Goal: Transaction & Acquisition: Download file/media

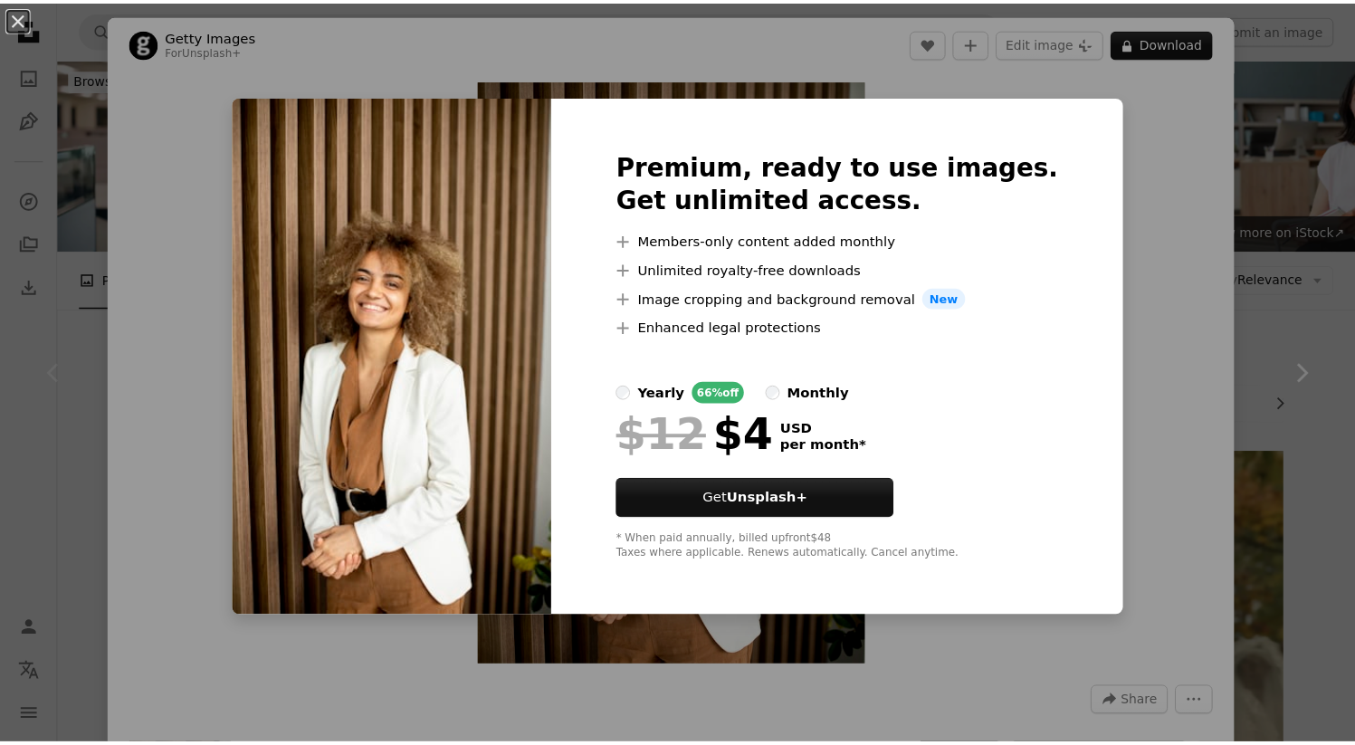
scroll to position [319, 0]
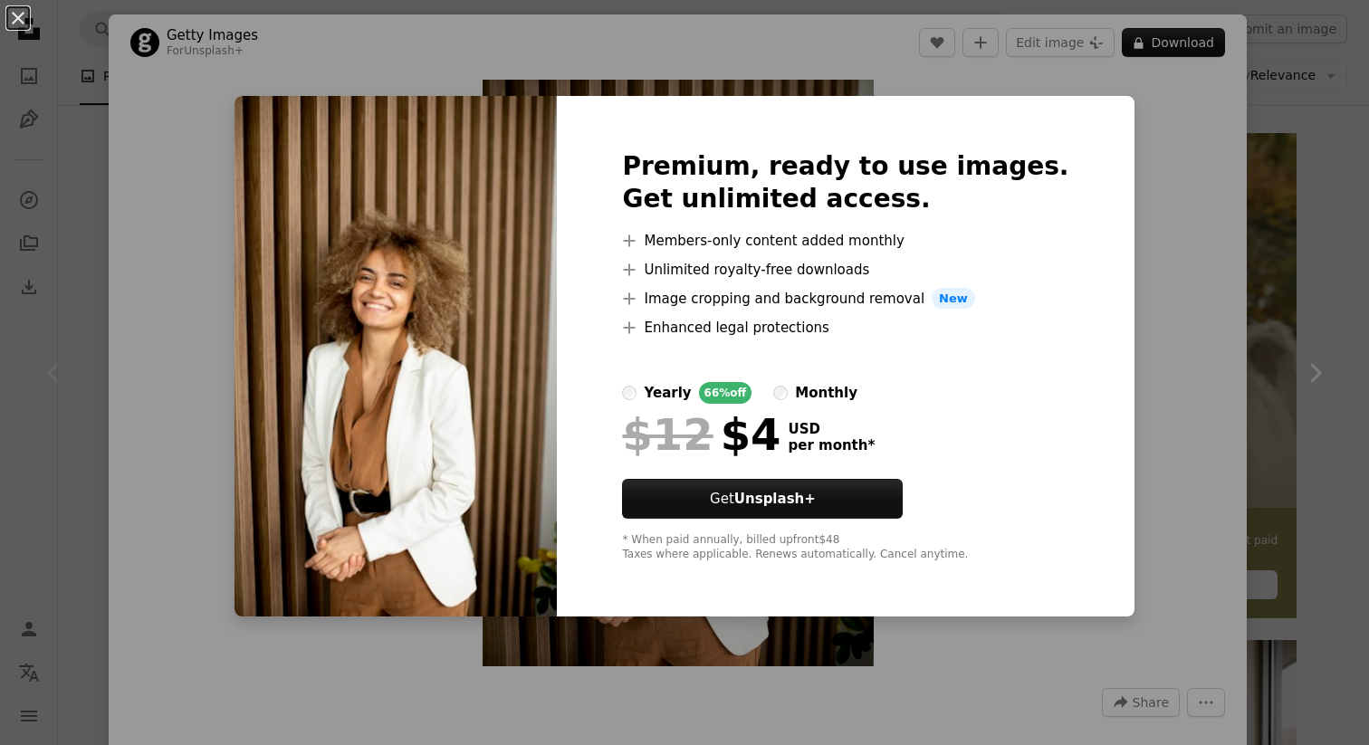
click at [1228, 308] on div "An X shape Premium, ready to use images. Get unlimited access. A plus sign Memb…" at bounding box center [684, 372] width 1369 height 745
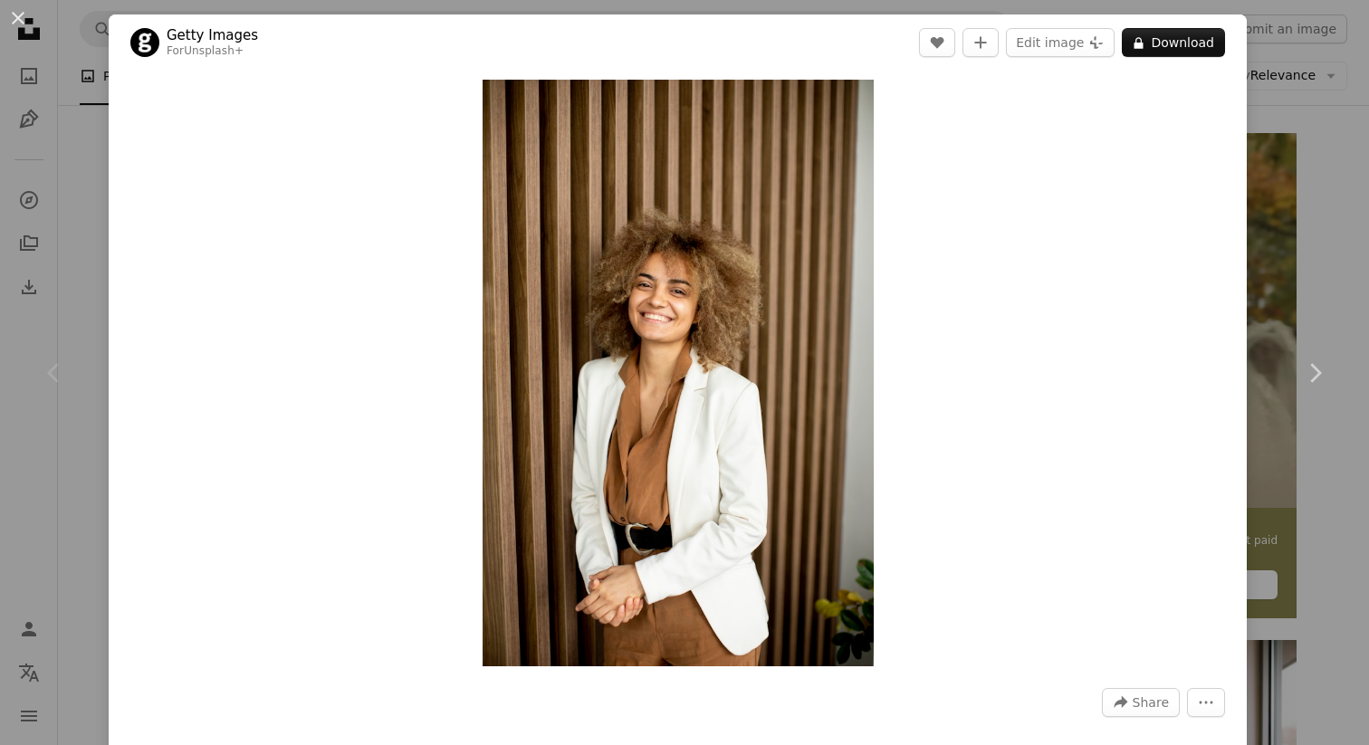
click at [1288, 225] on div "An X shape Chevron left Chevron right Getty Images For Unsplash+ A heart A plus…" at bounding box center [684, 372] width 1369 height 745
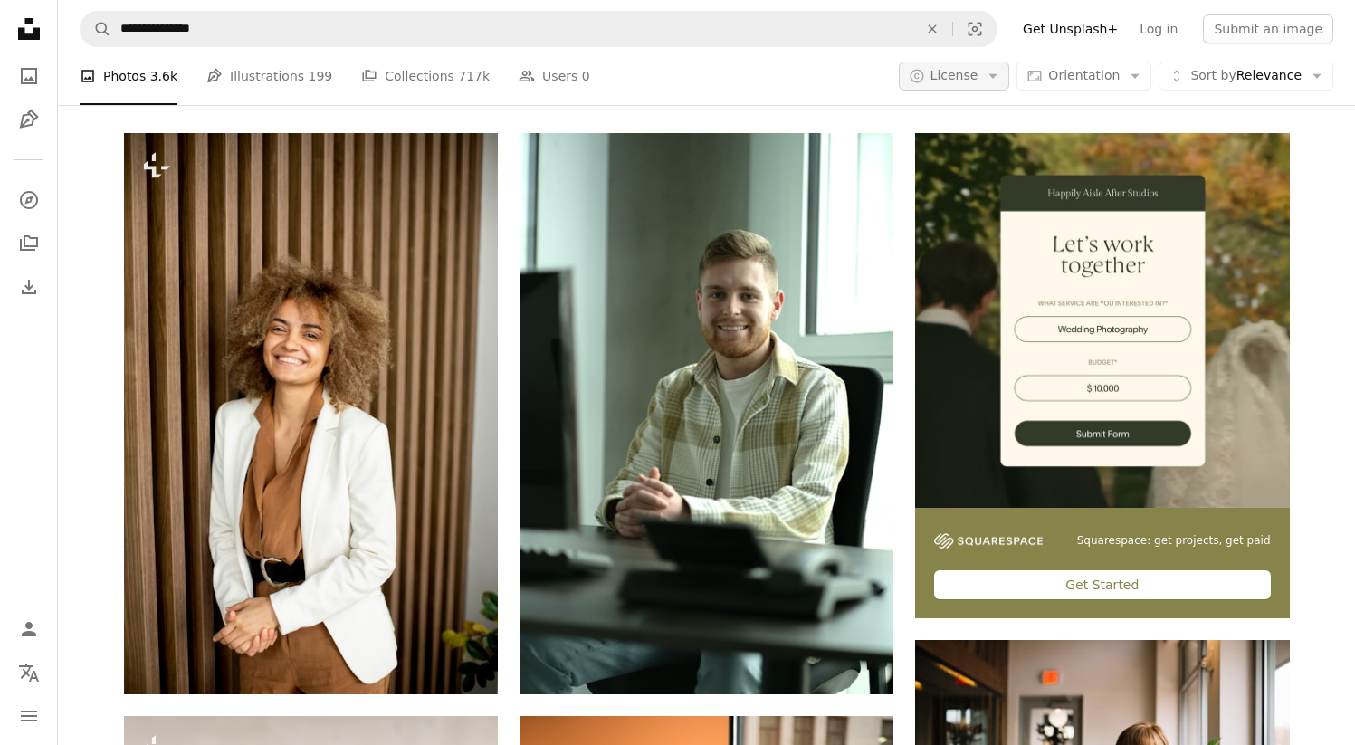
click at [1001, 75] on icon "Arrow down" at bounding box center [993, 76] width 16 height 16
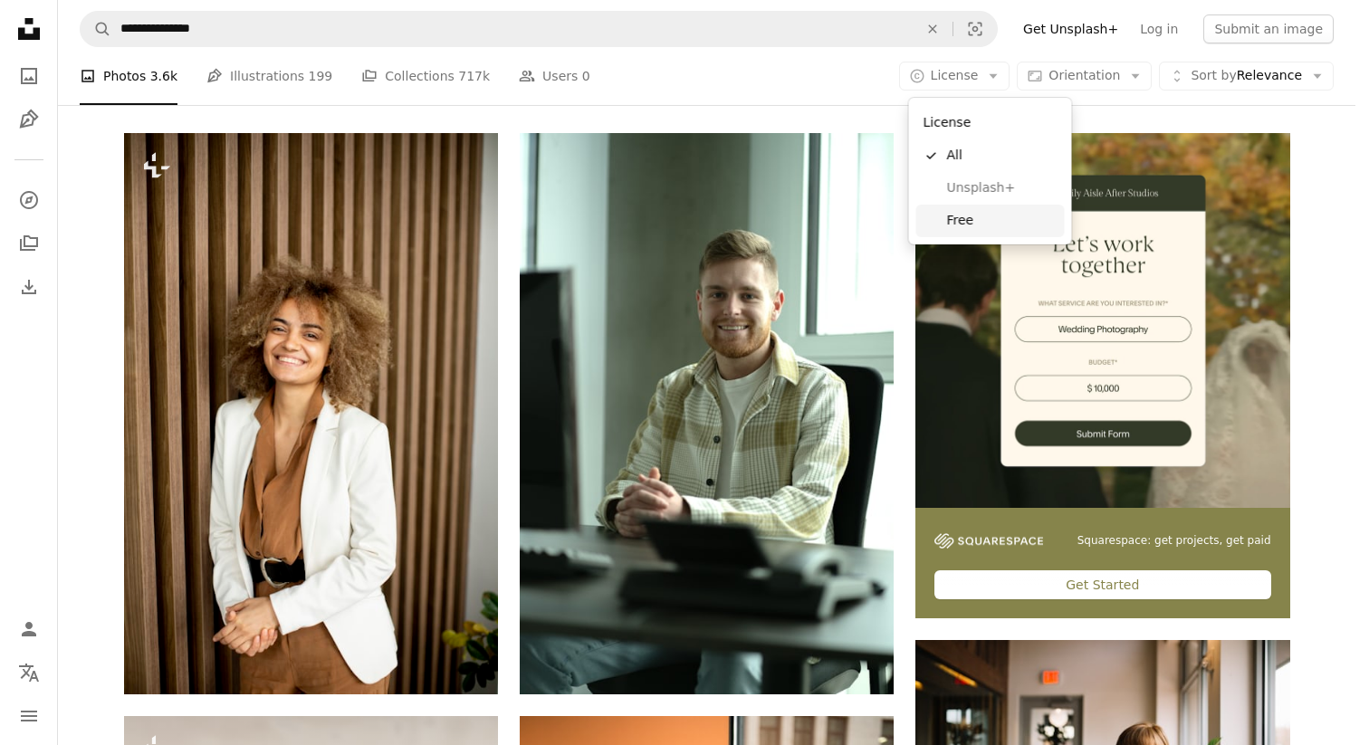
click at [957, 214] on span "Free" at bounding box center [1002, 221] width 110 height 18
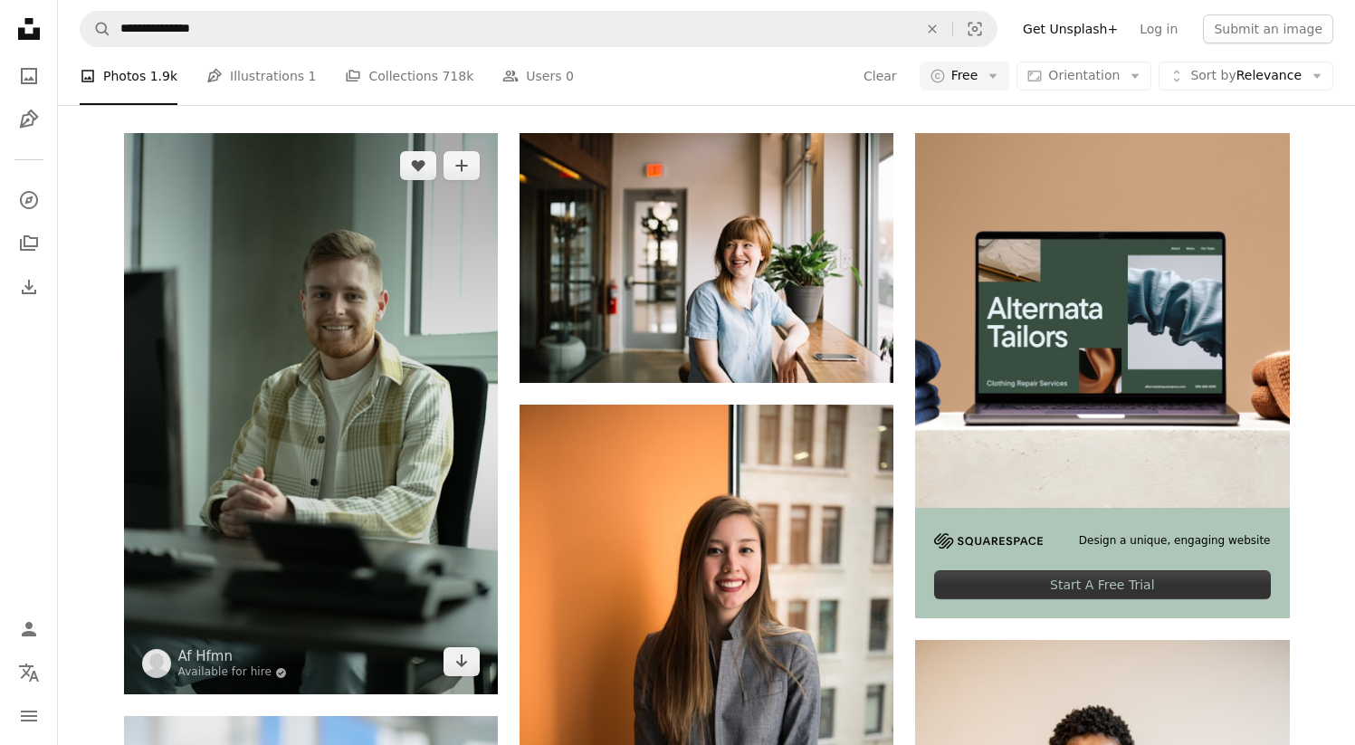
scroll to position [4103, 0]
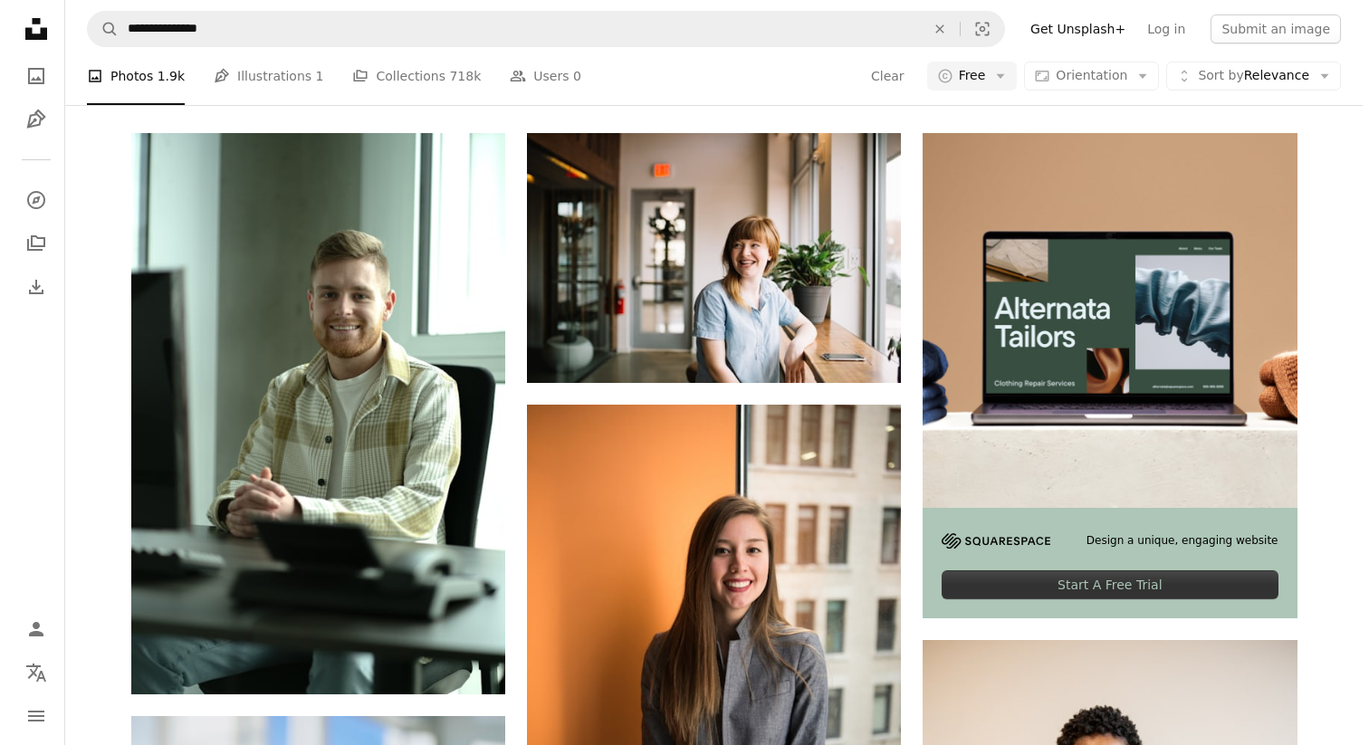
scroll to position [1202, 0]
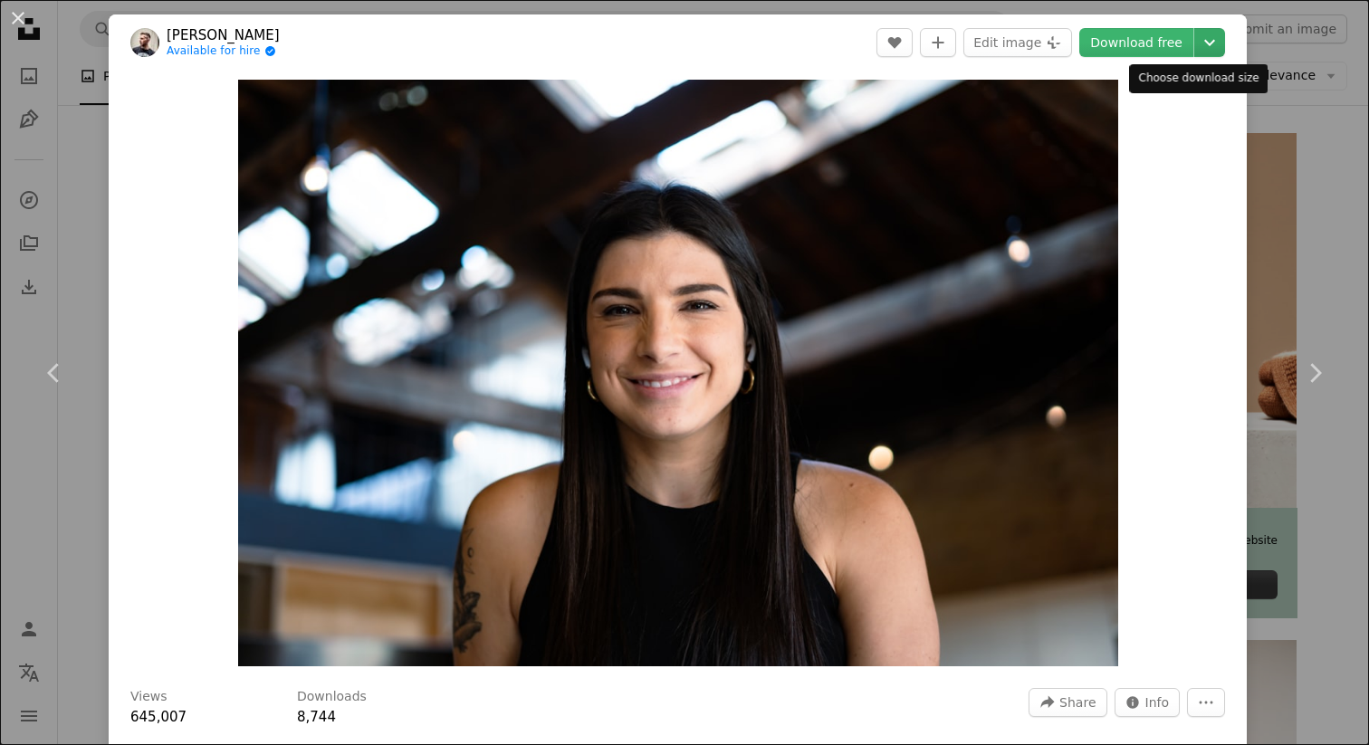
click at [1197, 35] on icon "Chevron down" at bounding box center [1209, 43] width 29 height 22
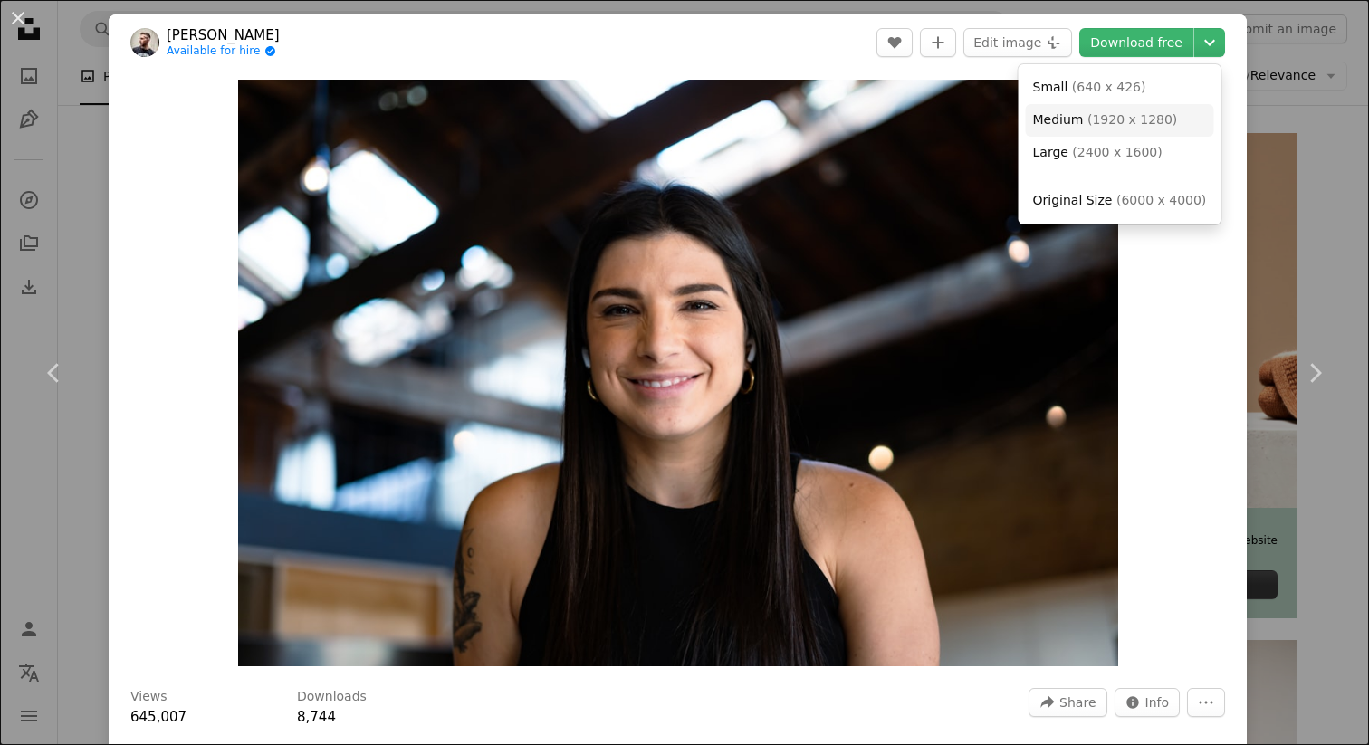
click at [1116, 112] on span "( 1920 x 1280 )" at bounding box center [1132, 119] width 90 height 14
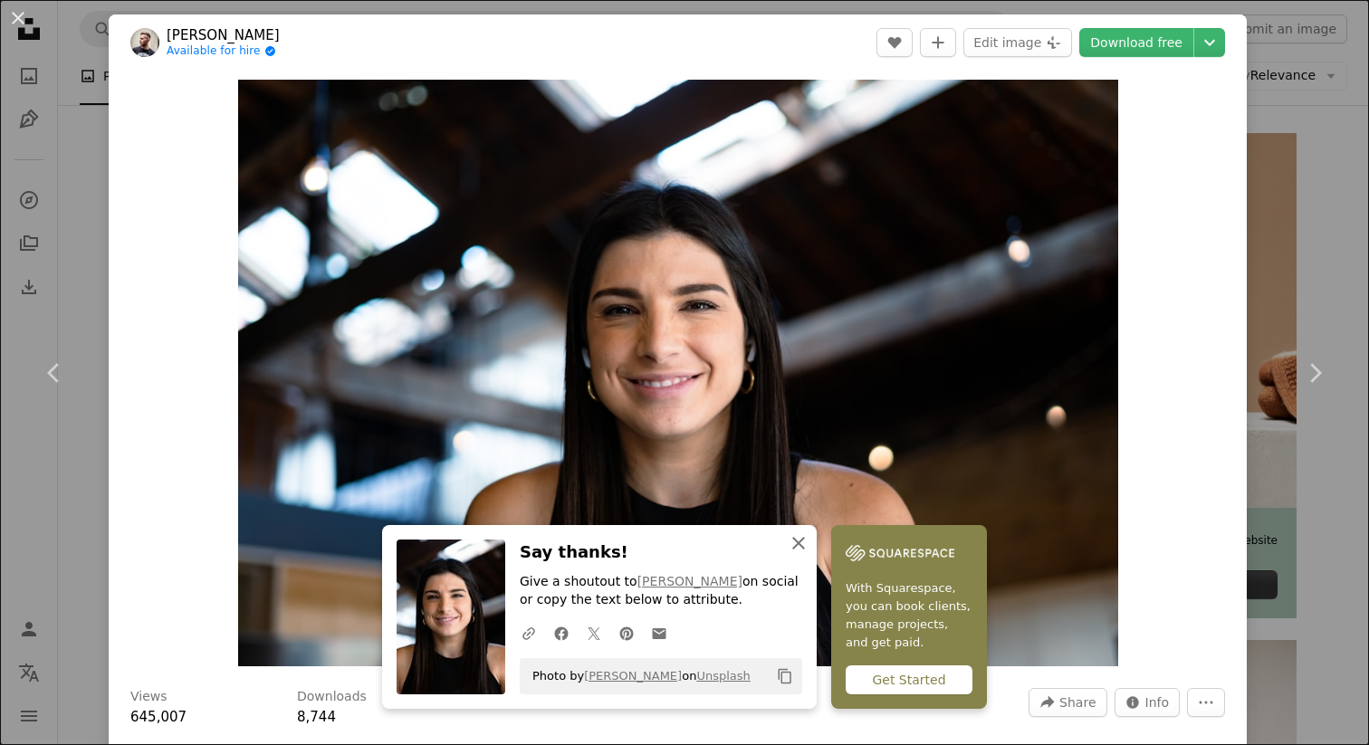
click at [796, 556] on button "An X shape Close" at bounding box center [799, 543] width 36 height 36
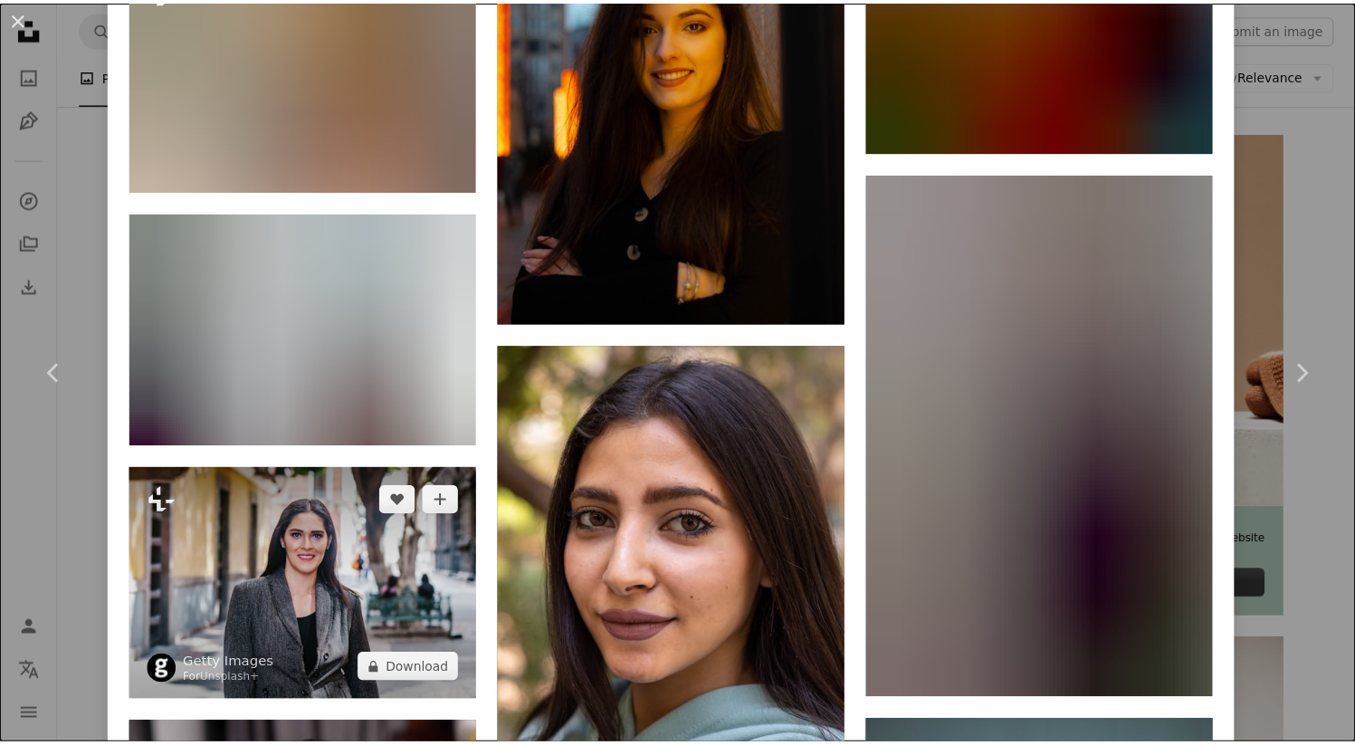
scroll to position [12957, 0]
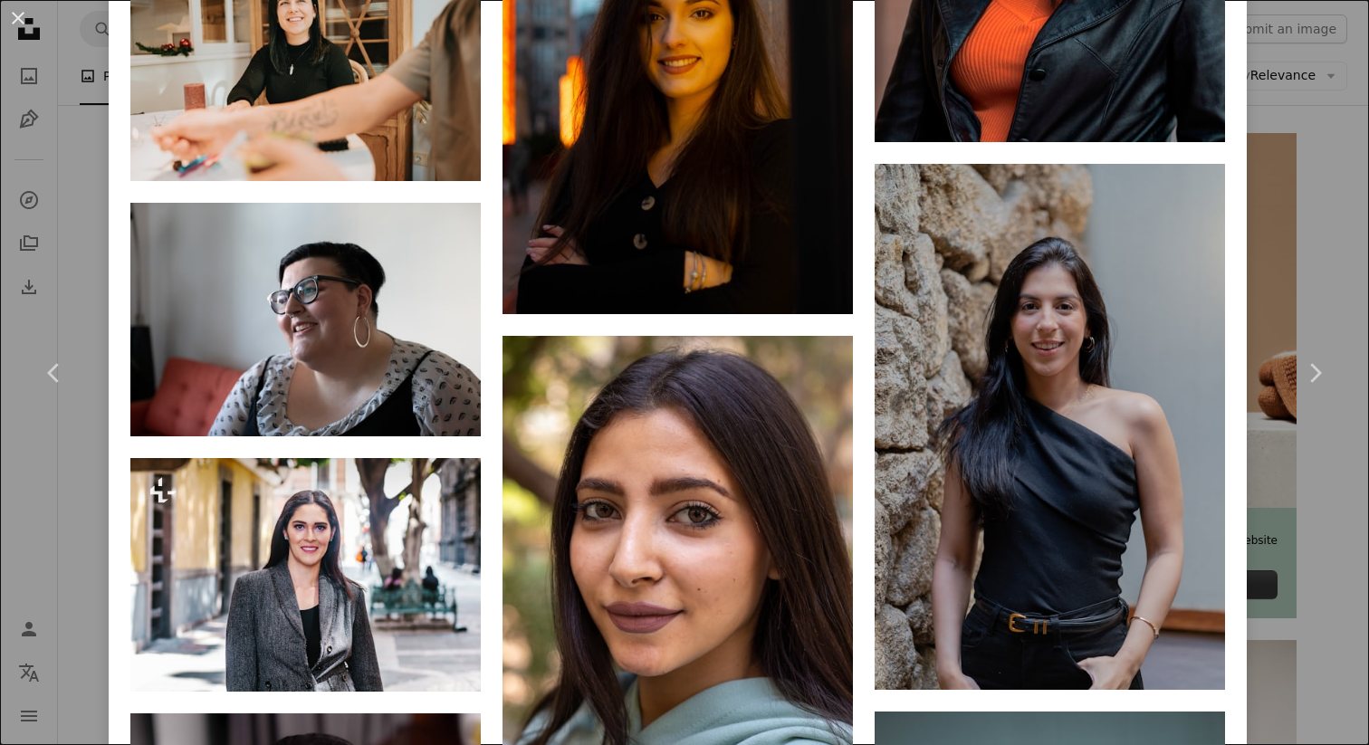
click at [70, 507] on div "An X shape Chevron left Chevron right [PERSON_NAME] Available for hire A checkm…" at bounding box center [684, 372] width 1369 height 745
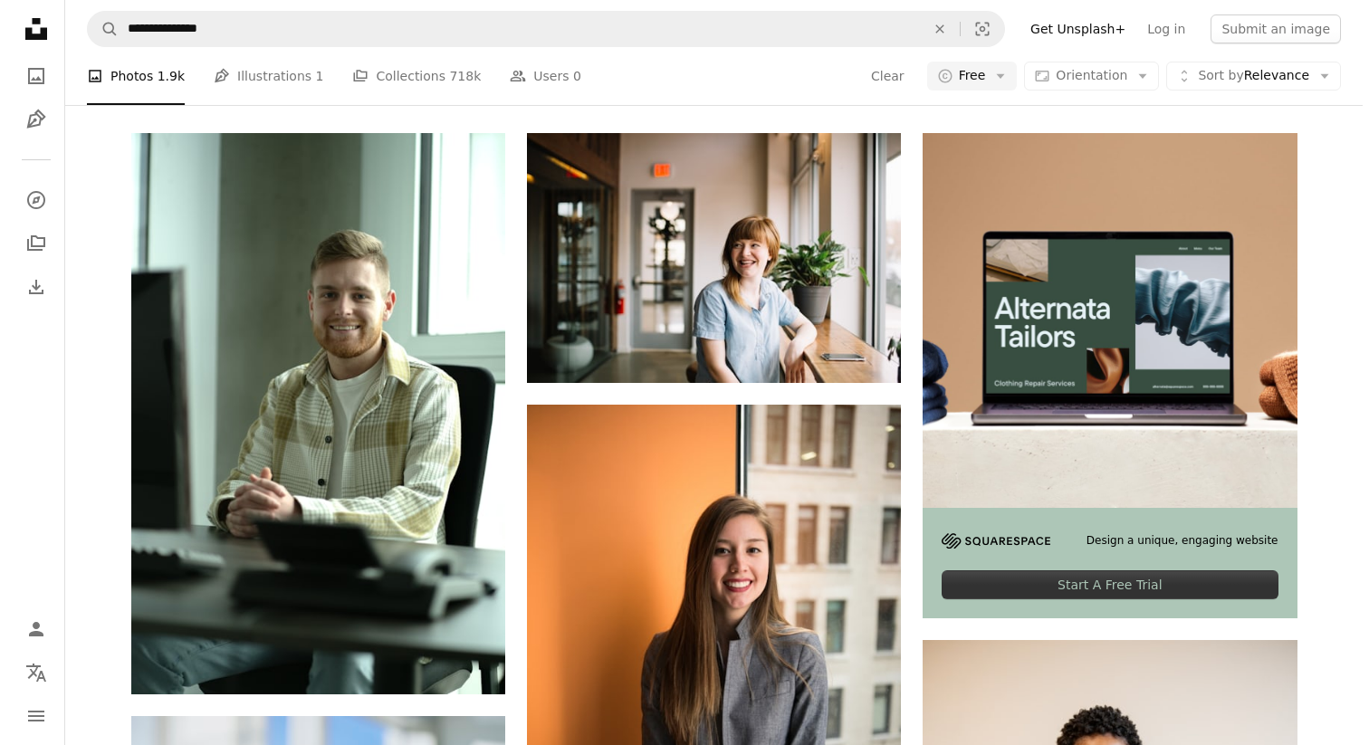
scroll to position [1175, 0]
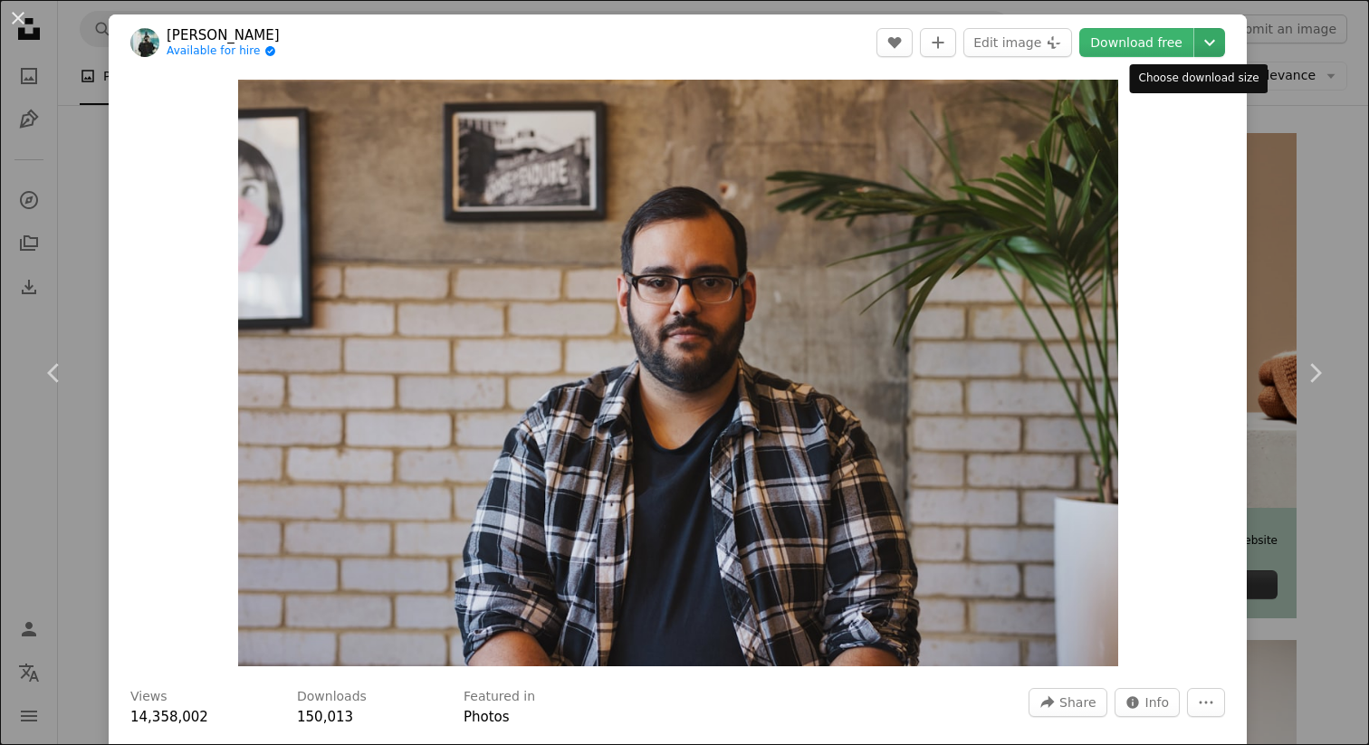
click at [1195, 38] on icon "Chevron down" at bounding box center [1209, 43] width 29 height 22
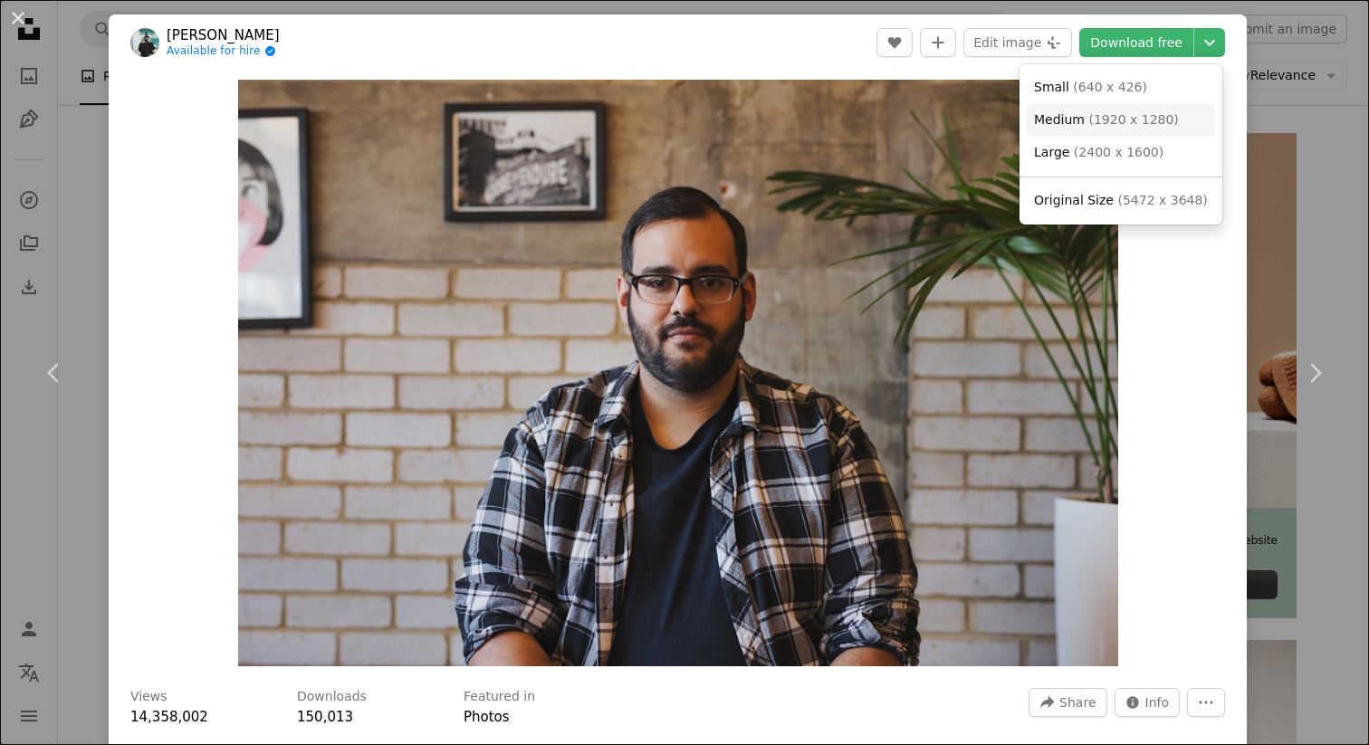
click at [1126, 126] on span "( 1920 x 1280 )" at bounding box center [1133, 119] width 90 height 14
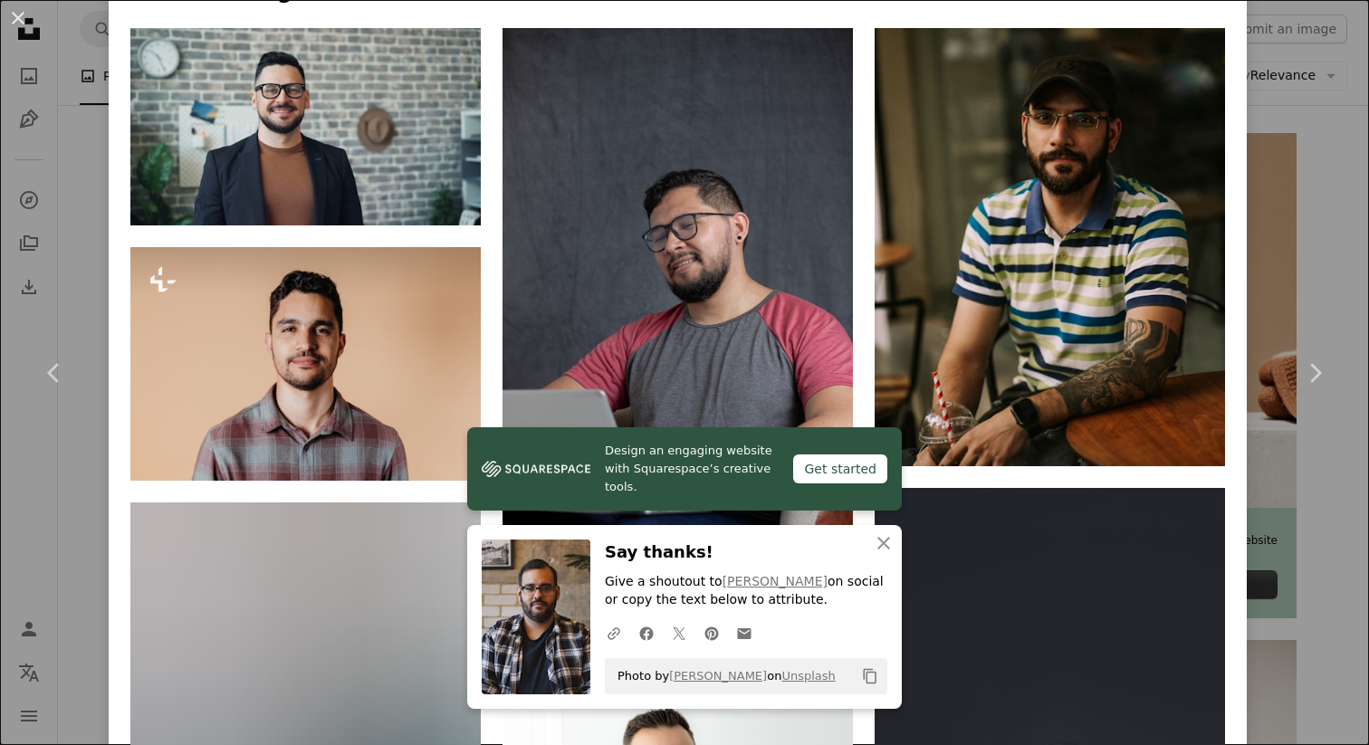
scroll to position [1376, 0]
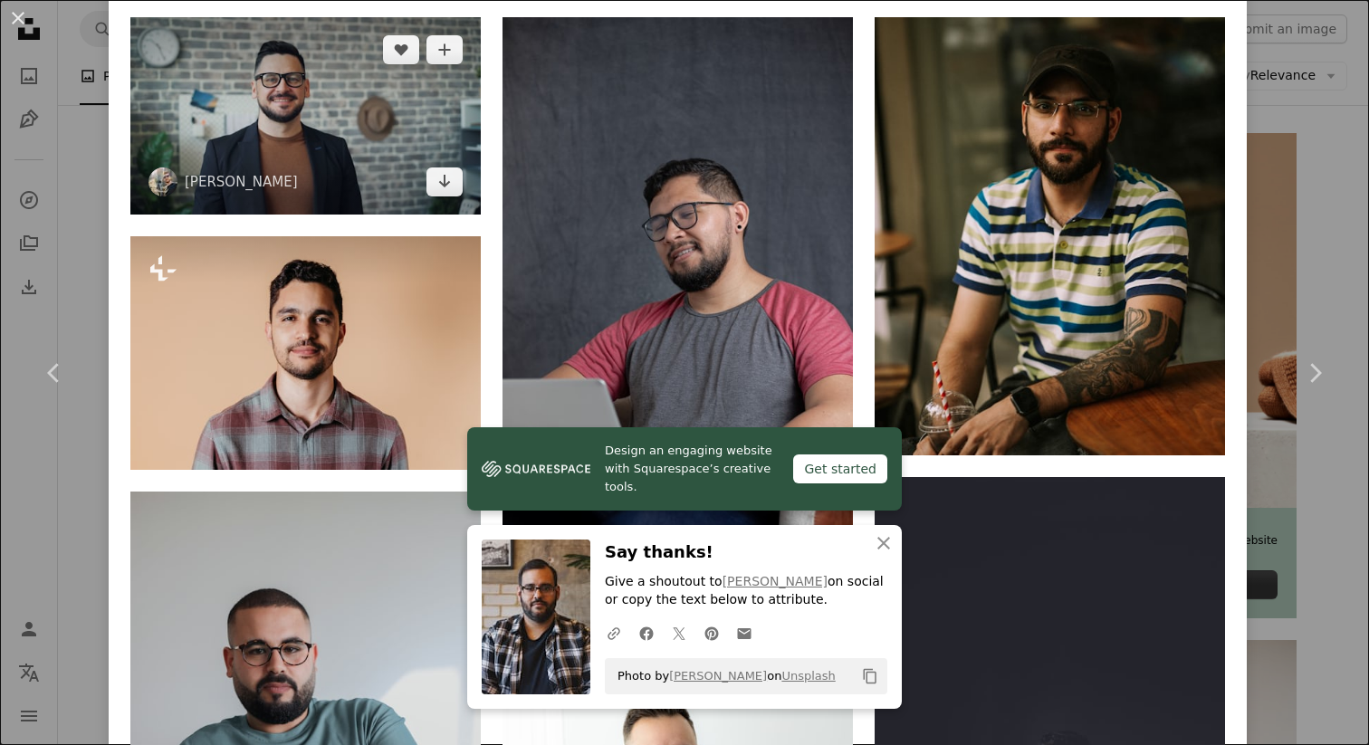
click at [325, 110] on img at bounding box center [305, 115] width 350 height 196
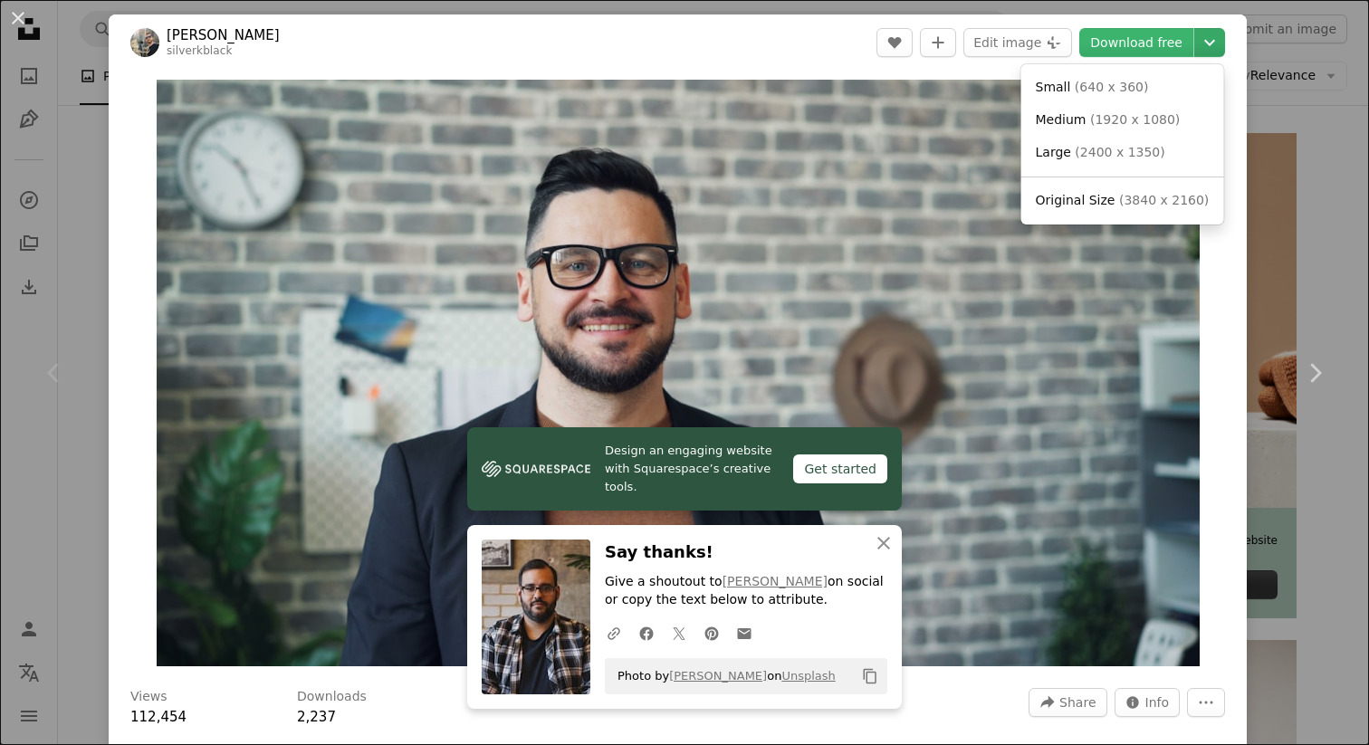
click at [1204, 44] on icon "Choose download size" at bounding box center [1209, 43] width 11 height 6
click at [1098, 108] on link "Medium ( 1920 x 1080 )" at bounding box center [1123, 120] width 188 height 33
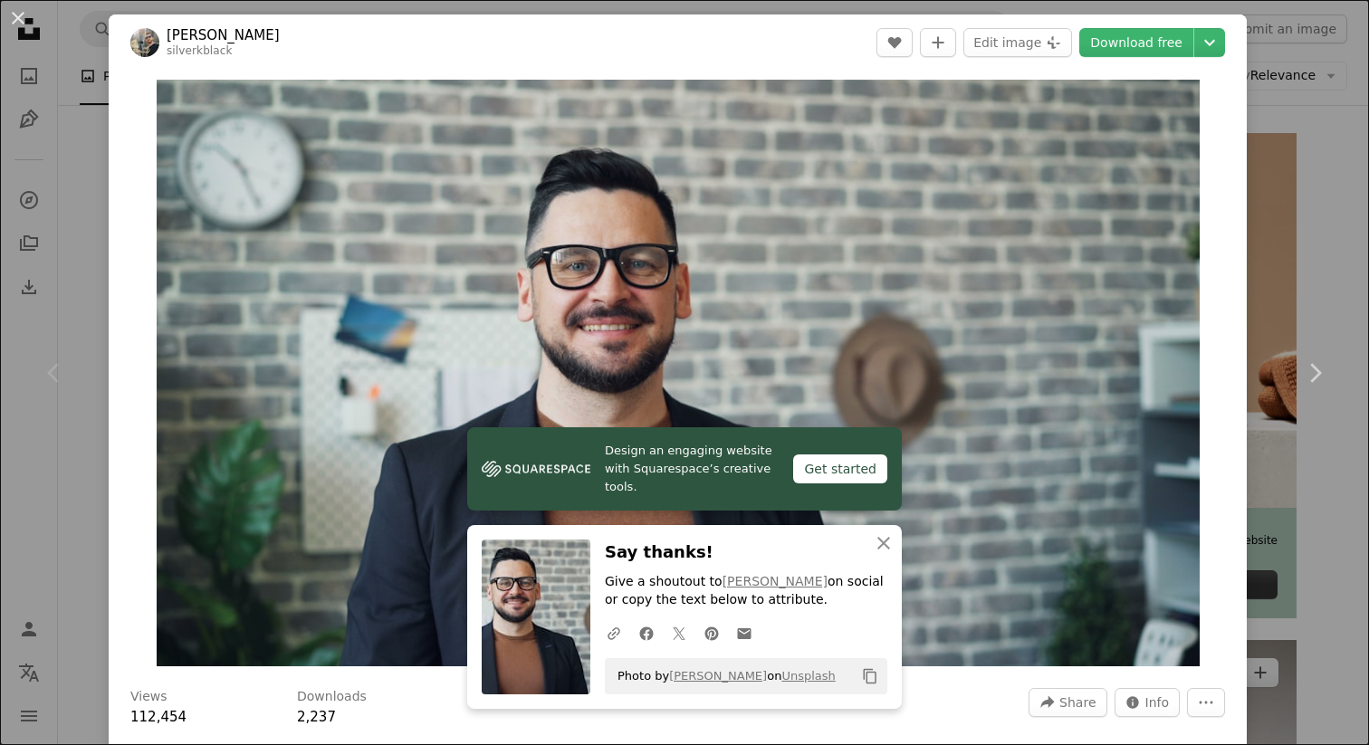
click at [1268, 249] on div "An X shape Chevron left Chevron right Design an engaging website with Squarespa…" at bounding box center [684, 372] width 1369 height 745
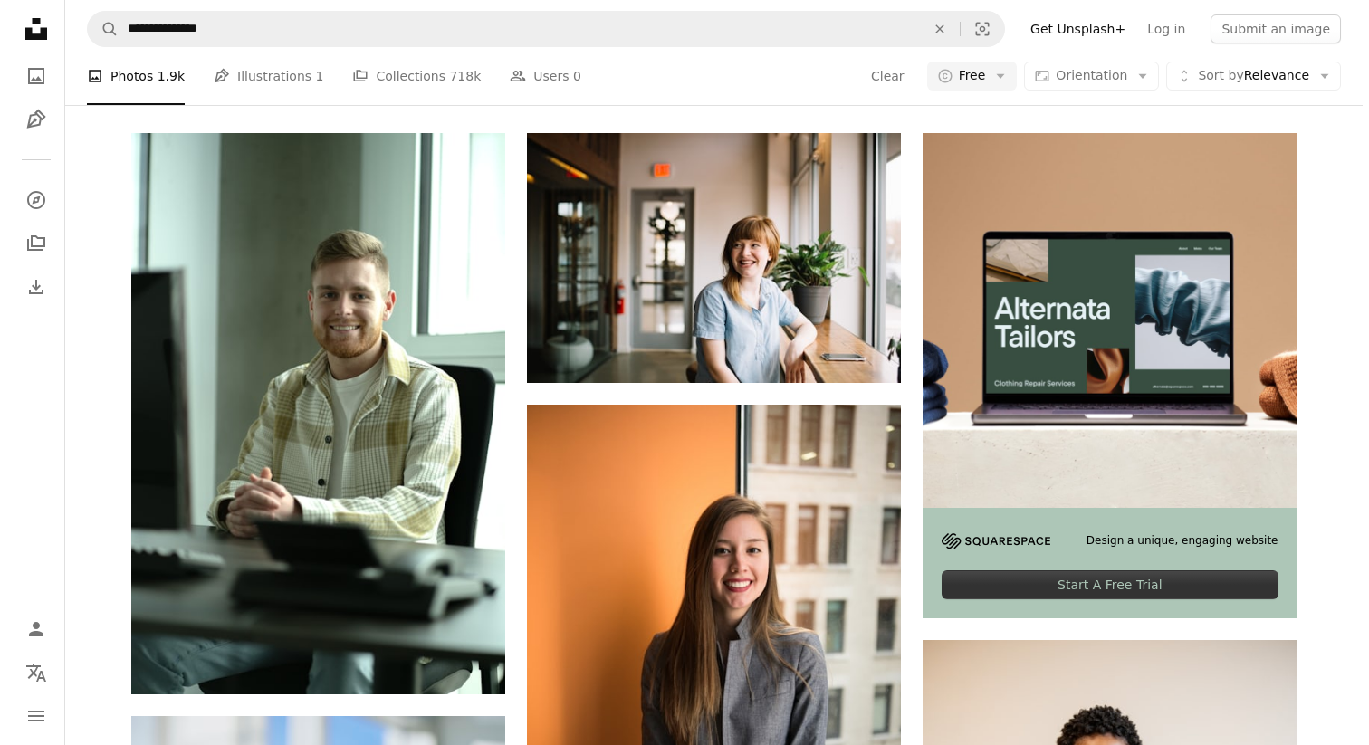
scroll to position [2147, 0]
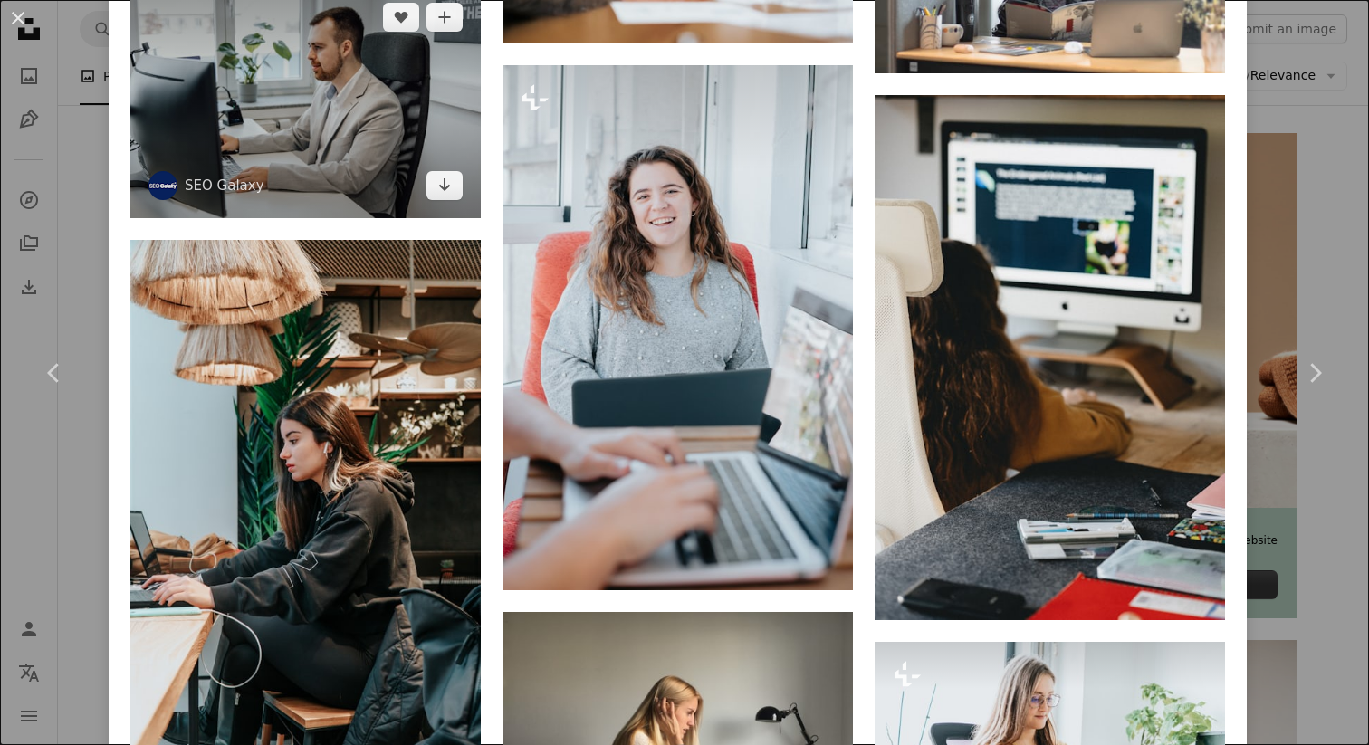
scroll to position [6190, 0]
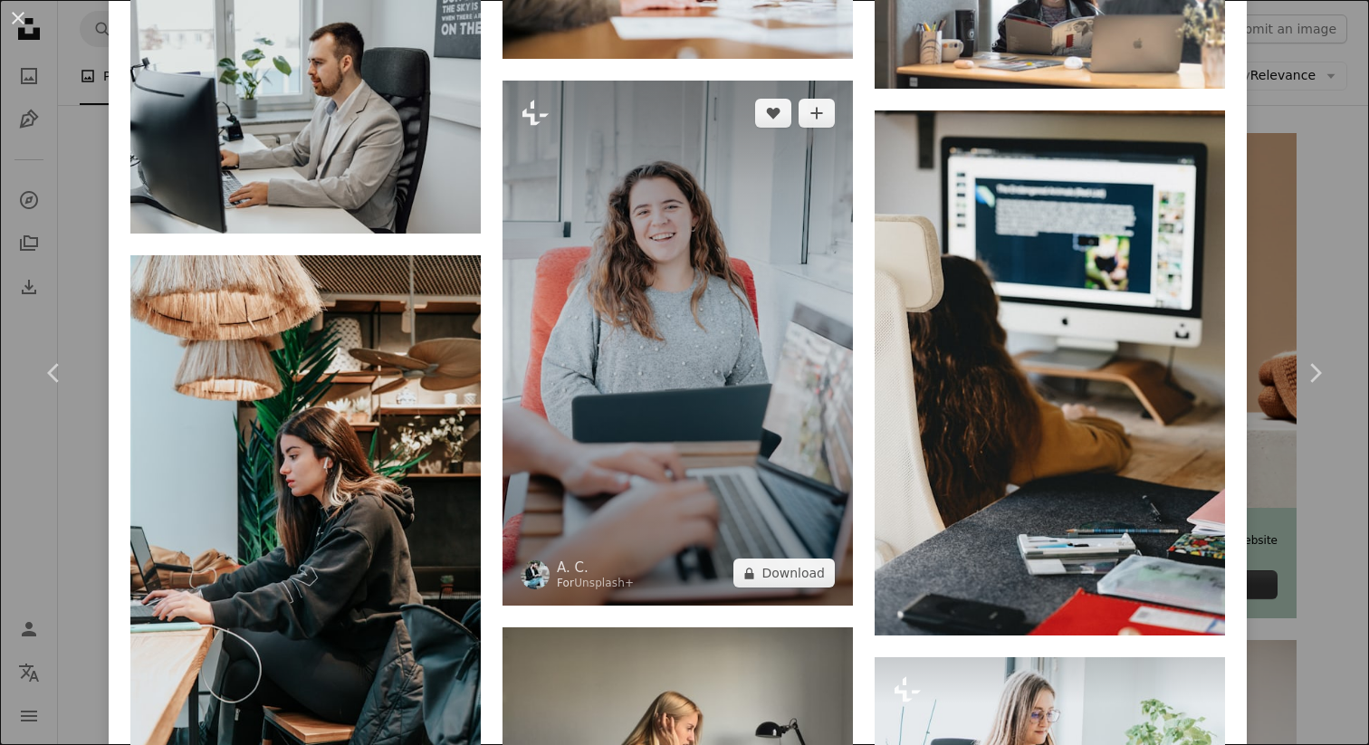
click at [627, 295] on img at bounding box center [678, 344] width 350 height 526
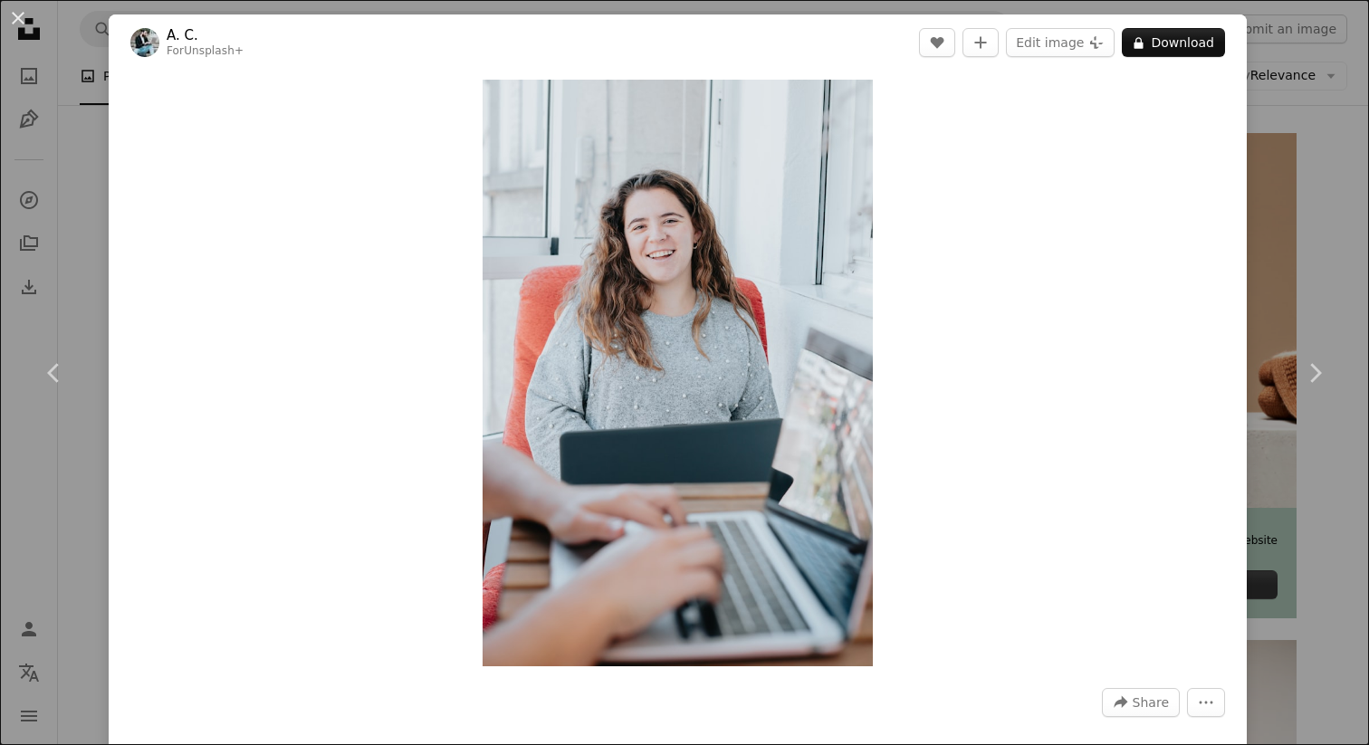
click at [1249, 137] on div "An X shape Chevron left Chevron right A. C. For Unsplash+ A heart A plus sign E…" at bounding box center [684, 372] width 1369 height 745
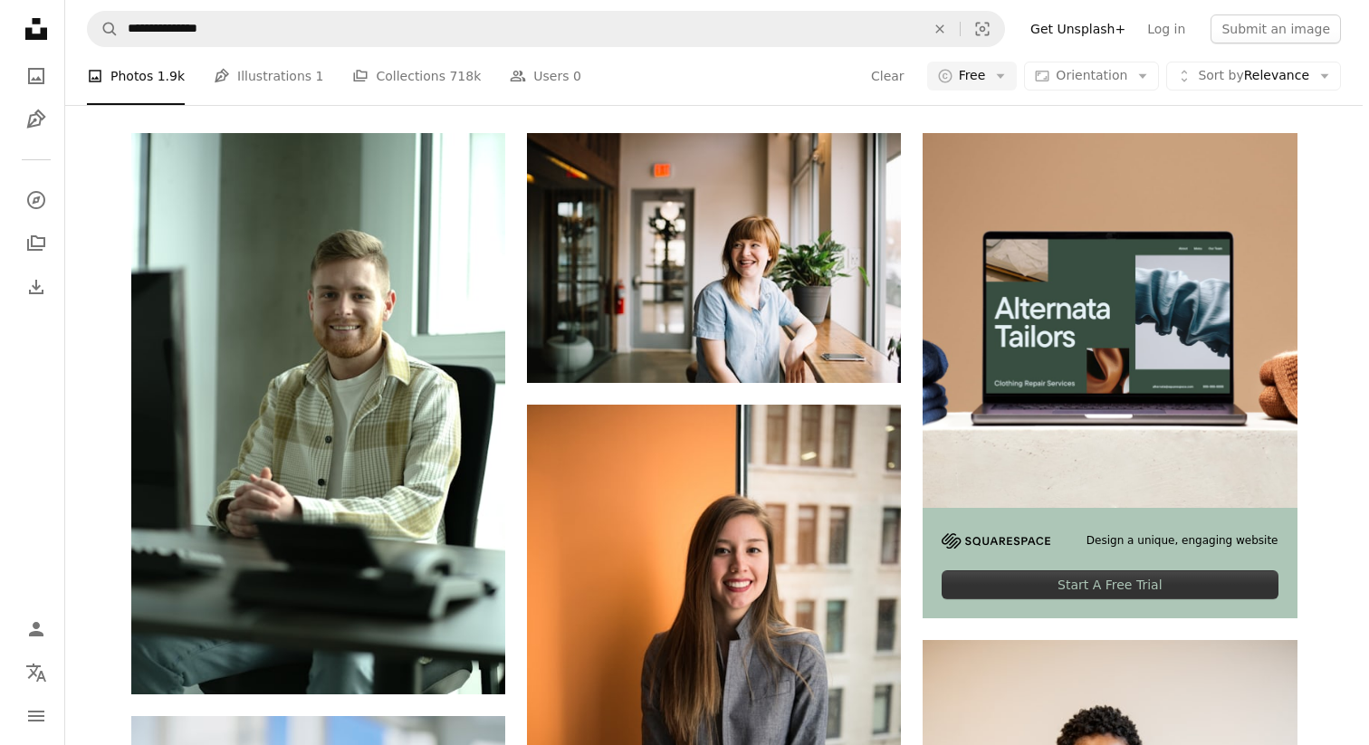
scroll to position [1956, 0]
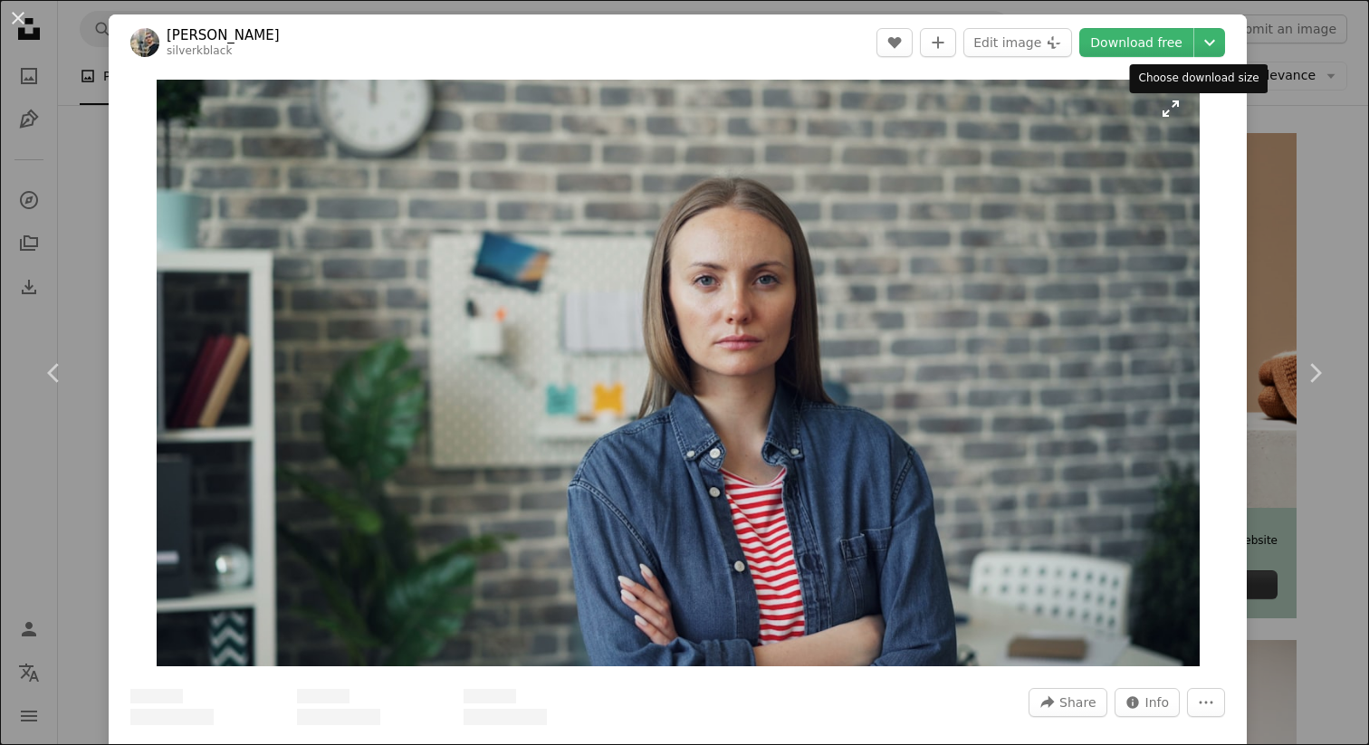
click at [1206, 46] on icon "Chevron down" at bounding box center [1209, 43] width 29 height 22
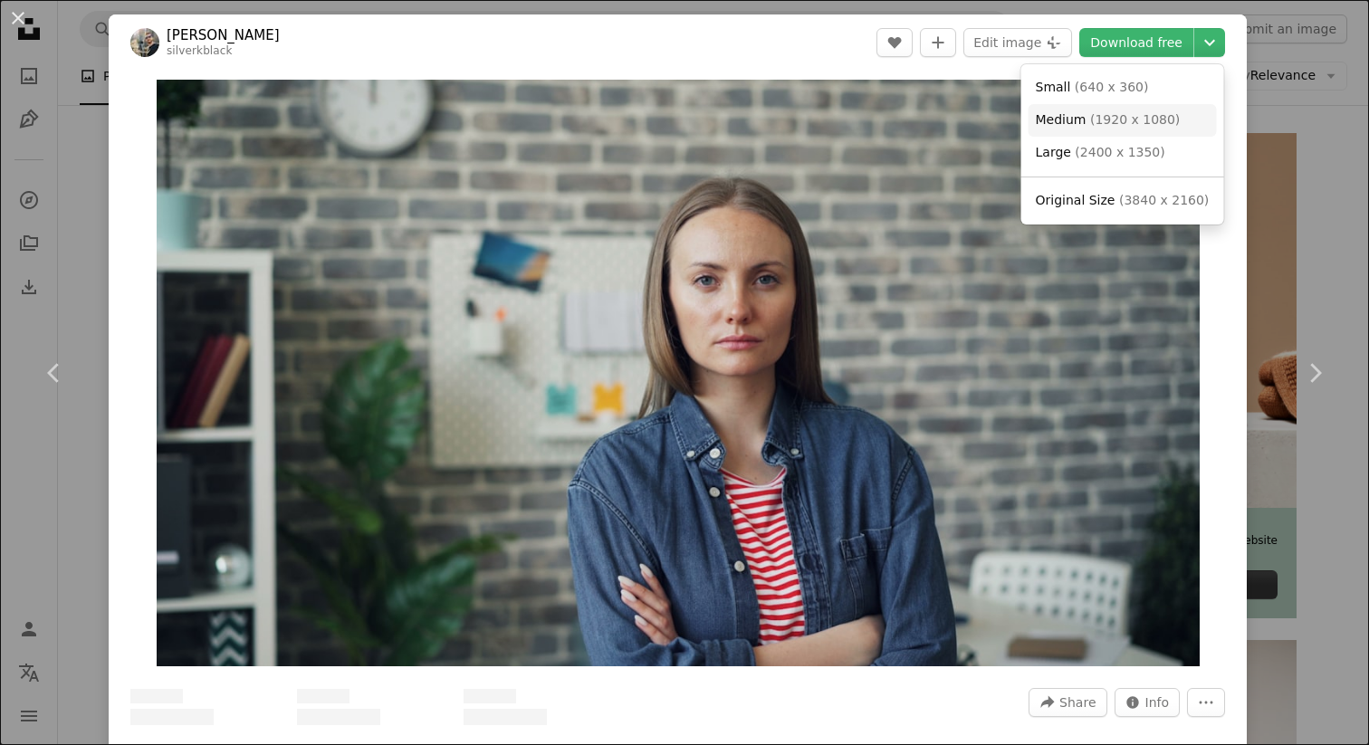
click at [1097, 110] on link "Medium ( 1920 x 1080 )" at bounding box center [1123, 120] width 188 height 33
